Goal: Task Accomplishment & Management: Manage account settings

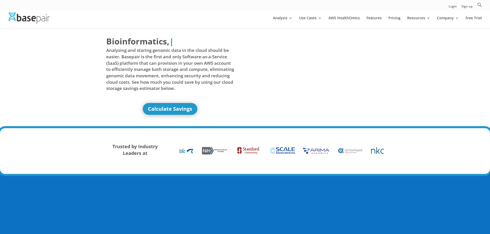
click at [449, 5] on link "Login" at bounding box center [453, 7] width 8 height 5
click at [455, 7] on link "Login" at bounding box center [453, 7] width 8 height 5
click at [451, 7] on link "Login" at bounding box center [453, 7] width 8 height 5
click at [455, 5] on link "Login" at bounding box center [453, 7] width 8 height 5
